Goal: Navigation & Orientation: Understand site structure

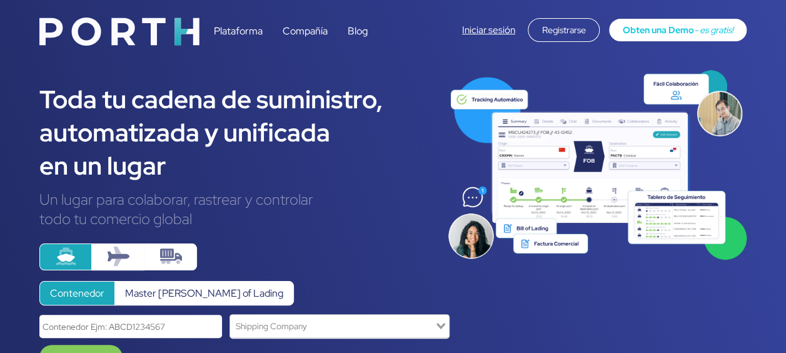
click at [300, 31] on link "Compañía" at bounding box center [304, 30] width 45 height 13
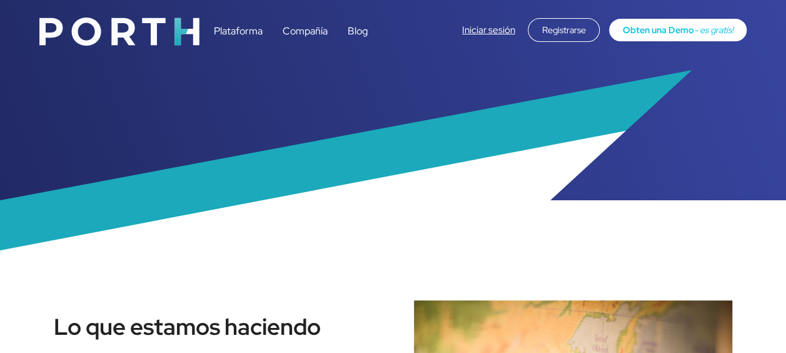
click at [360, 35] on link "Blog" at bounding box center [357, 30] width 20 height 13
click at [246, 30] on link "Plataforma" at bounding box center [237, 30] width 49 height 13
